Goal: Find specific page/section: Find specific page/section

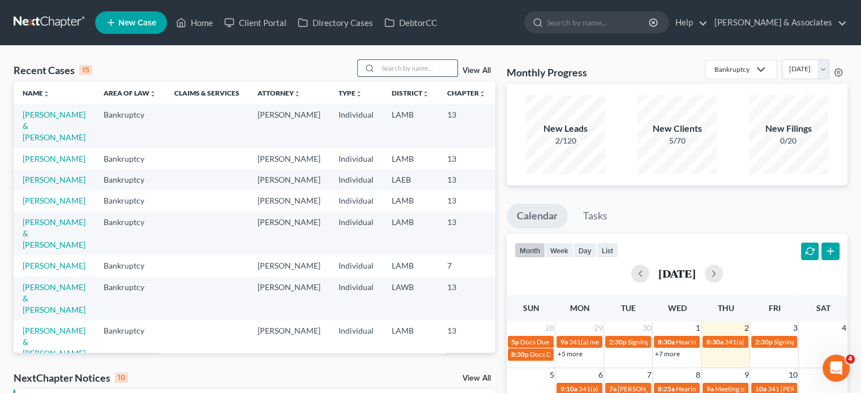
click at [395, 73] on input "search" at bounding box center [417, 68] width 79 height 16
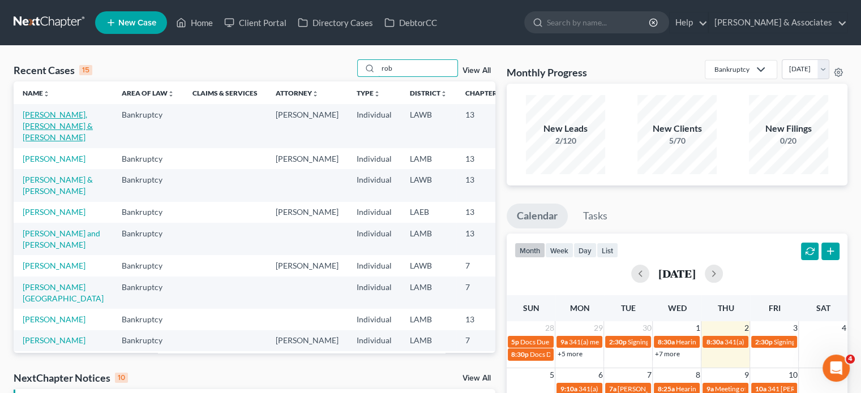
type input "rob"
click at [34, 127] on link "[PERSON_NAME], [PERSON_NAME] & [PERSON_NAME]" at bounding box center [58, 126] width 70 height 32
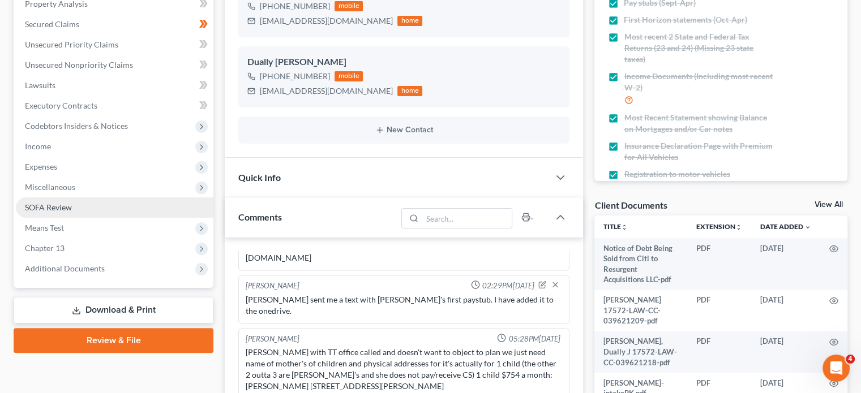
scroll to position [226, 0]
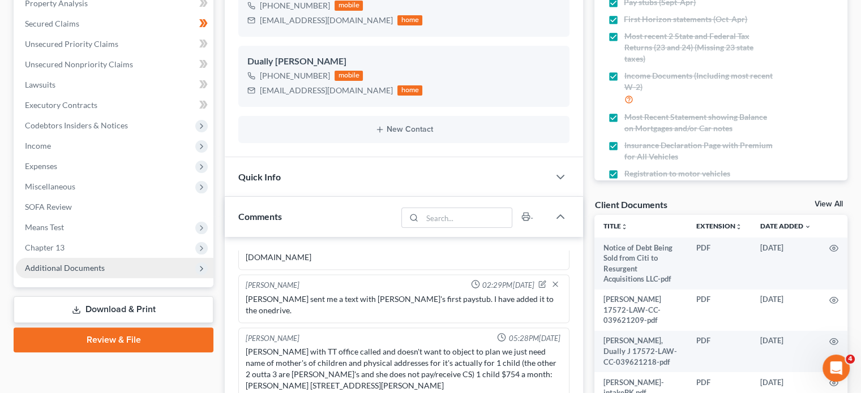
click at [84, 265] on span "Additional Documents" at bounding box center [65, 268] width 80 height 10
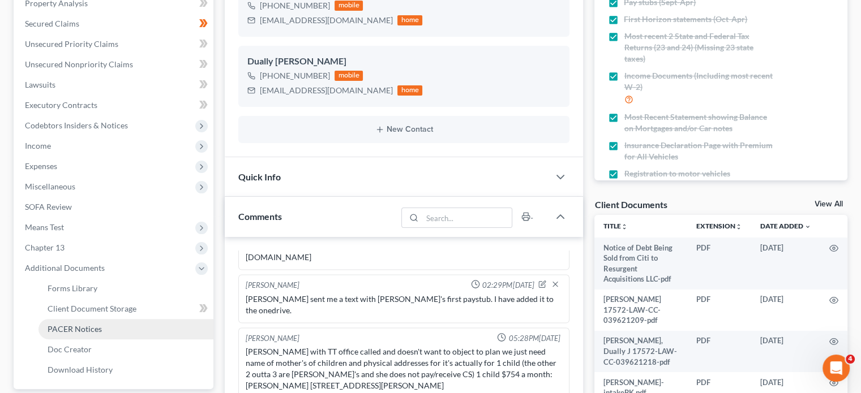
click at [100, 328] on span "PACER Notices" at bounding box center [75, 329] width 54 height 10
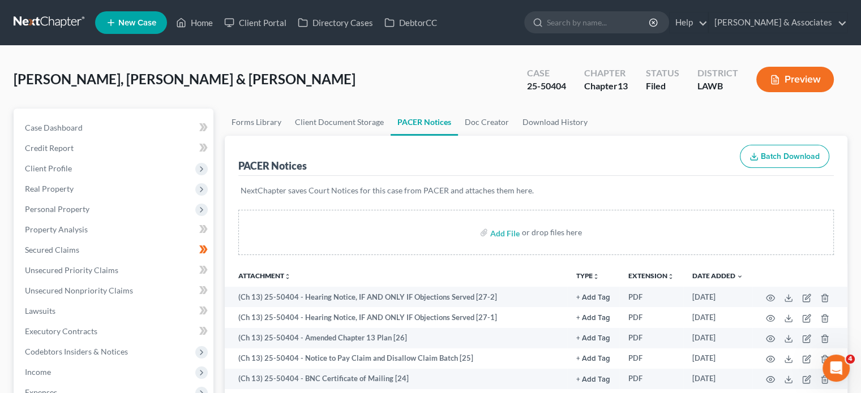
scroll to position [113, 0]
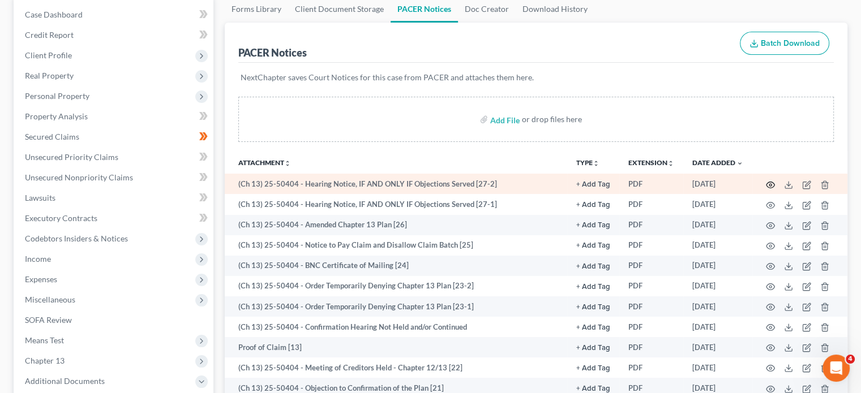
click at [769, 182] on icon "button" at bounding box center [771, 185] width 8 height 6
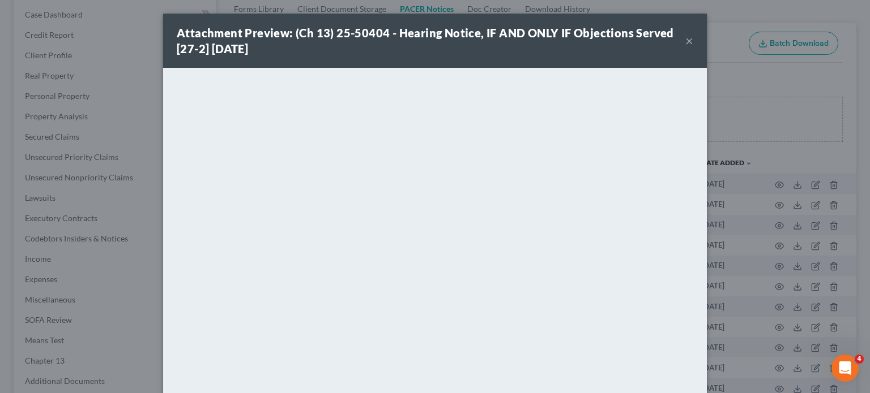
click at [685, 38] on button "×" at bounding box center [689, 41] width 8 height 14
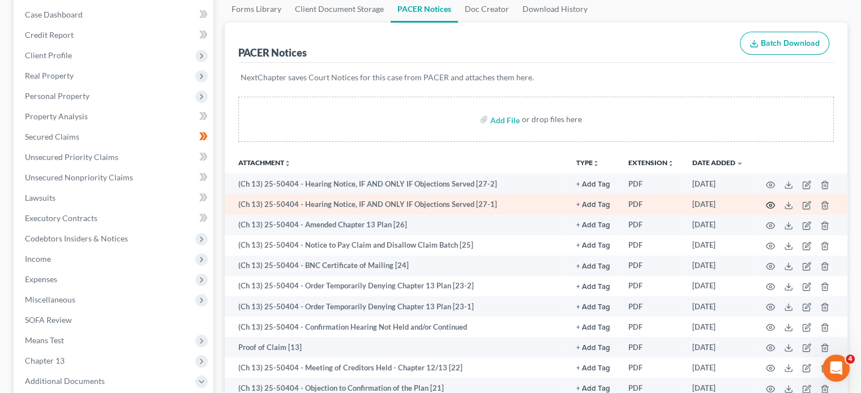
click at [772, 201] on icon "button" at bounding box center [770, 205] width 9 height 9
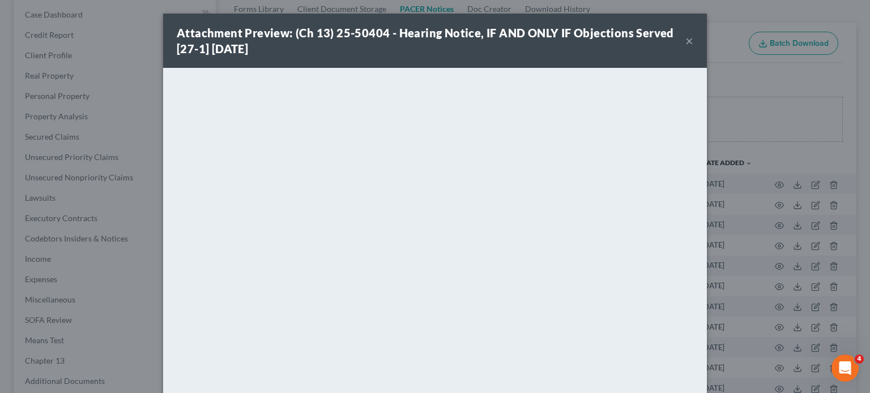
click at [685, 37] on button "×" at bounding box center [689, 41] width 8 height 14
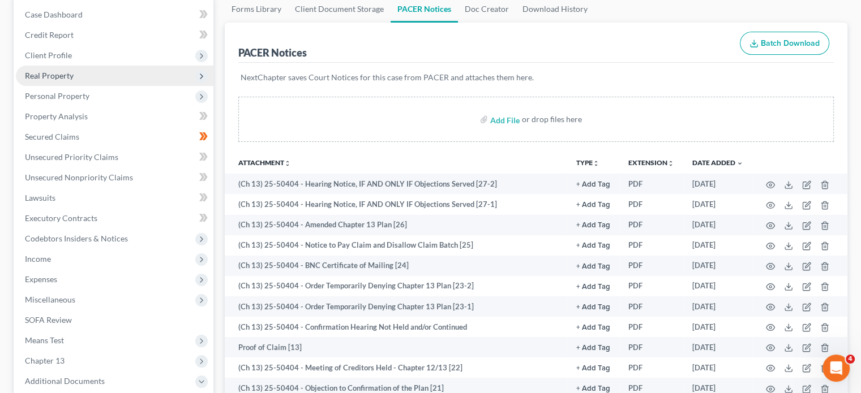
scroll to position [57, 0]
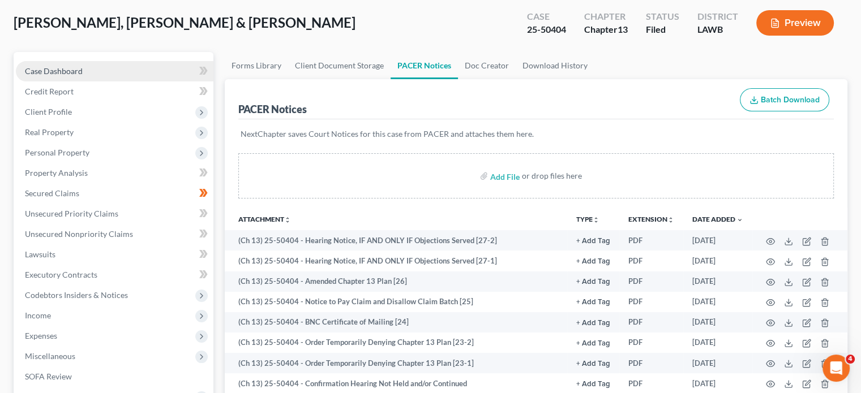
click at [109, 74] on link "Case Dashboard" at bounding box center [115, 71] width 198 height 20
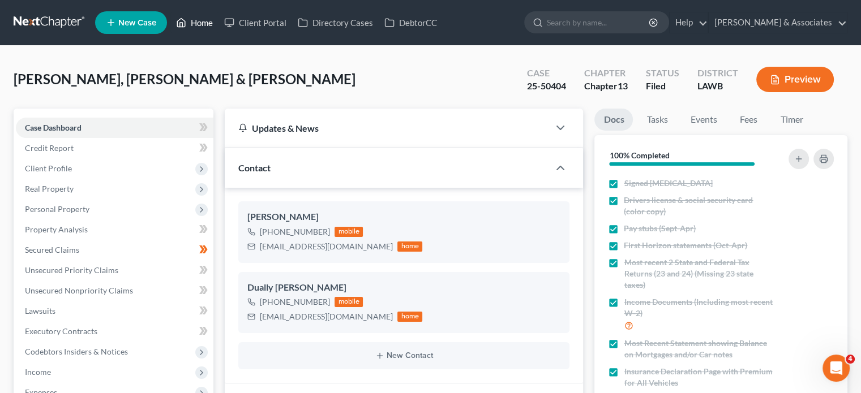
drag, startPoint x: 195, startPoint y: 24, endPoint x: 329, endPoint y: 145, distance: 180.8
click at [195, 24] on link "Home" at bounding box center [194, 22] width 48 height 20
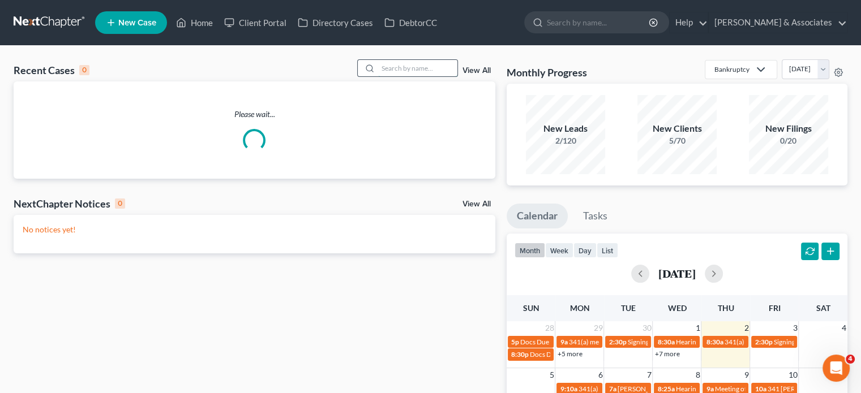
click at [405, 70] on input "search" at bounding box center [417, 68] width 79 height 16
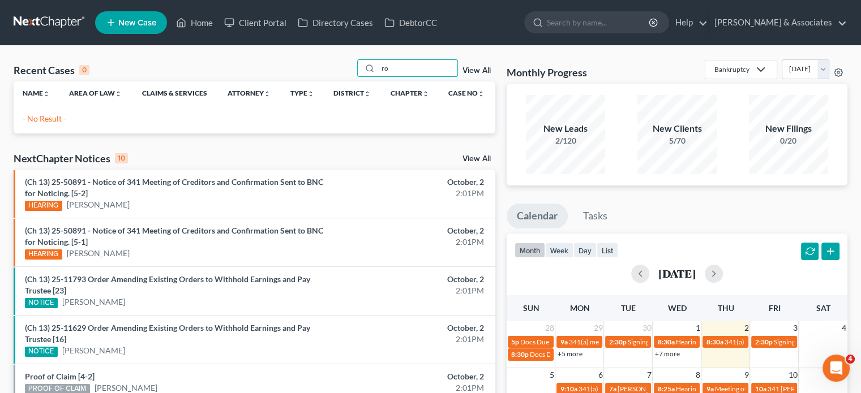
type input "r"
